Goal: Transaction & Acquisition: Download file/media

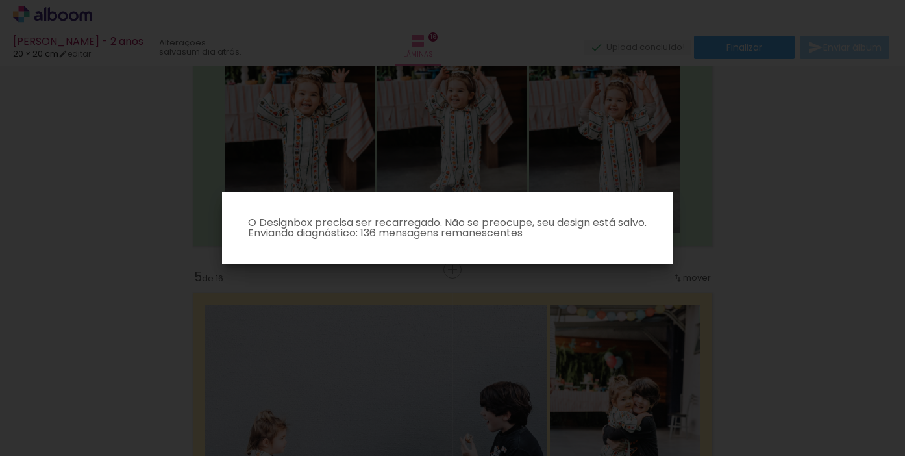
click at [751, 212] on iron-overlay-backdrop at bounding box center [452, 228] width 905 height 456
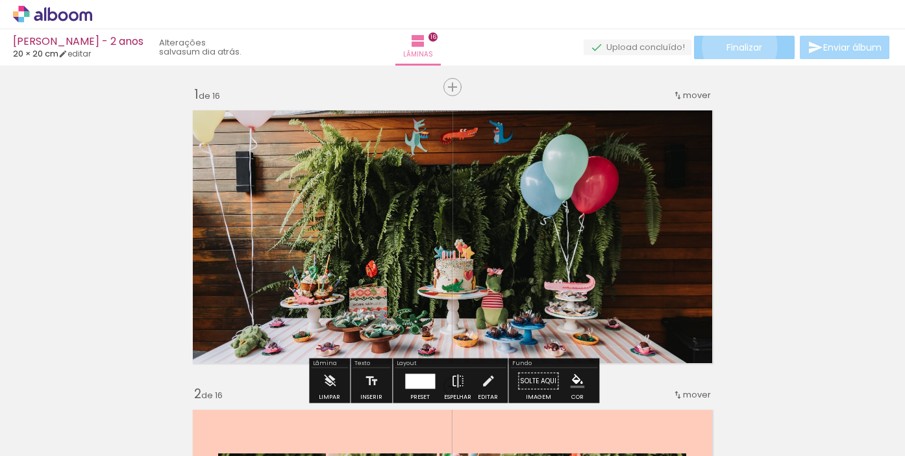
click at [735, 46] on span "Finalizar" at bounding box center [744, 47] width 36 height 9
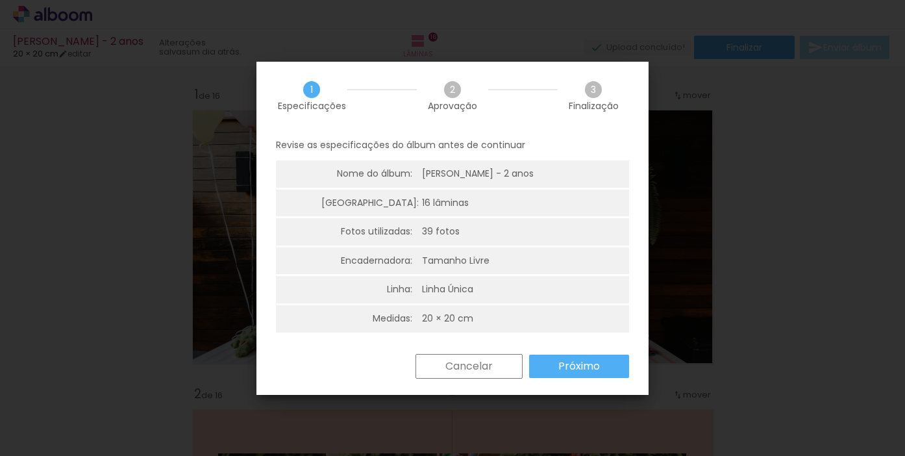
click at [0, 0] on slot "Próximo" at bounding box center [0, 0] width 0 height 0
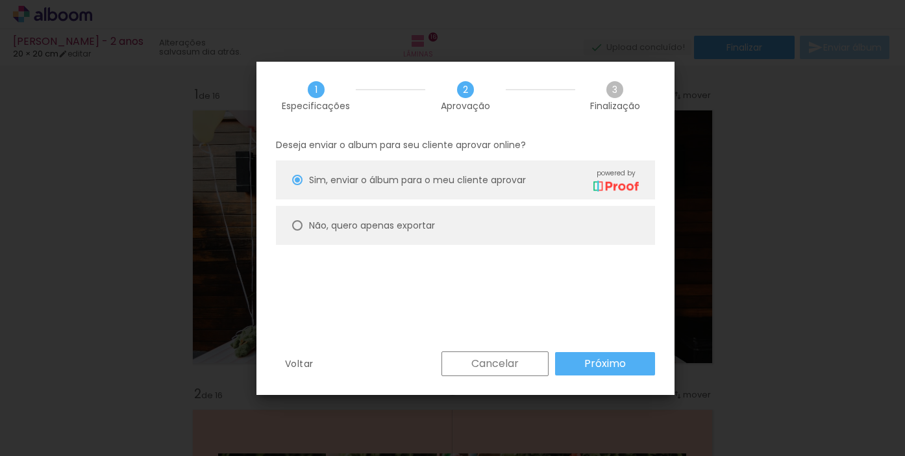
click at [549, 227] on paper-radio-button "Não, quero apenas exportar" at bounding box center [465, 225] width 379 height 39
type paper-radio-button "on"
click at [0, 0] on slot "Próximo" at bounding box center [0, 0] width 0 height 0
type input "Alta, 300 DPI"
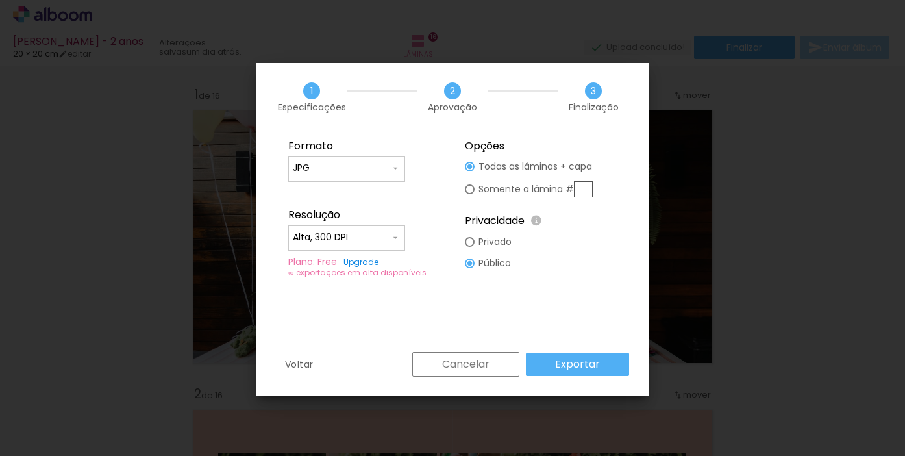
click at [0, 0] on slot "Exportar" at bounding box center [0, 0] width 0 height 0
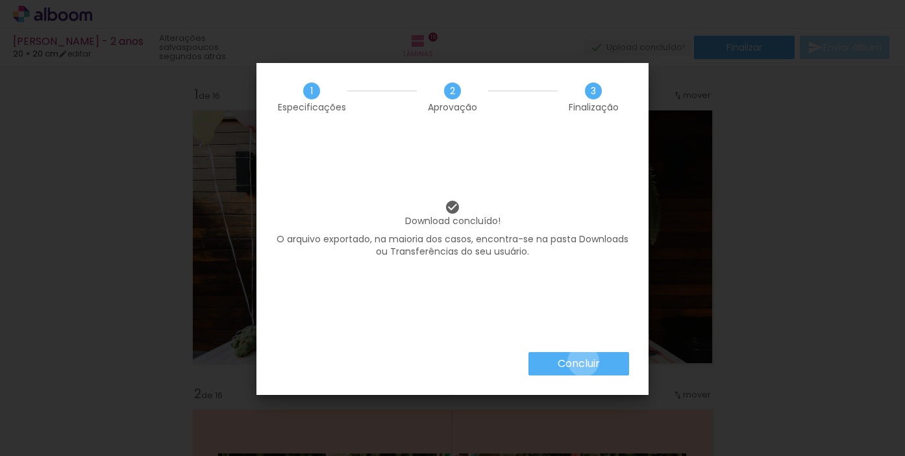
click at [0, 0] on slot "Concluir" at bounding box center [0, 0] width 0 height 0
